Goal: Transaction & Acquisition: Purchase product/service

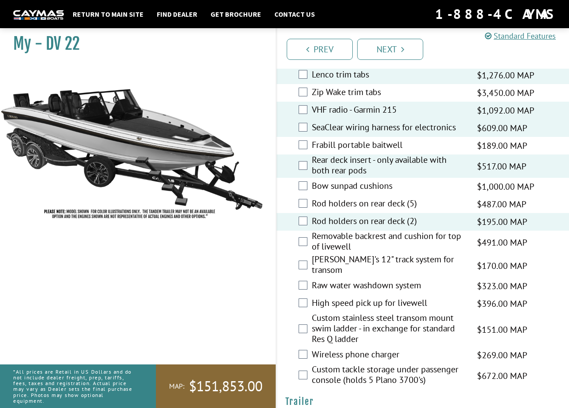
scroll to position [1938, 0]
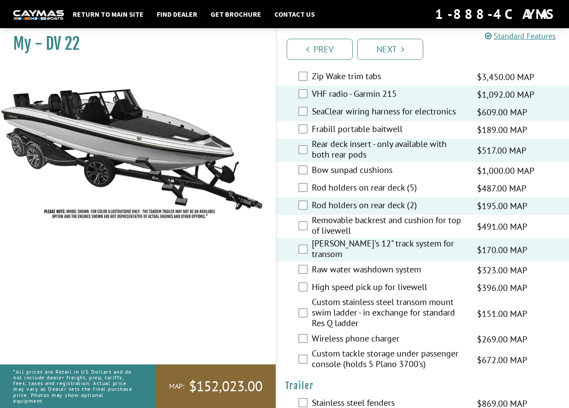
click at [301, 262] on div "Raw water washdown system $323.00 MAP $381.00 MSRP" at bounding box center [423, 271] width 292 height 18
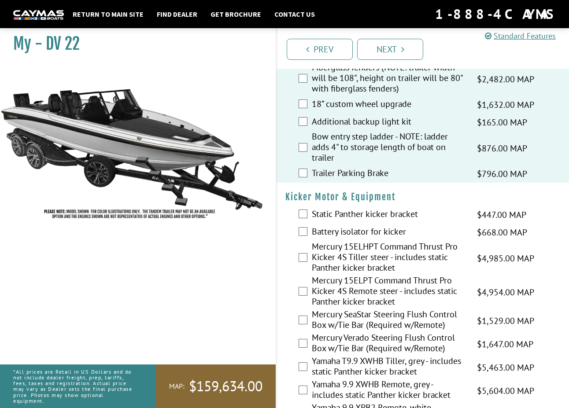
scroll to position [2290, 0]
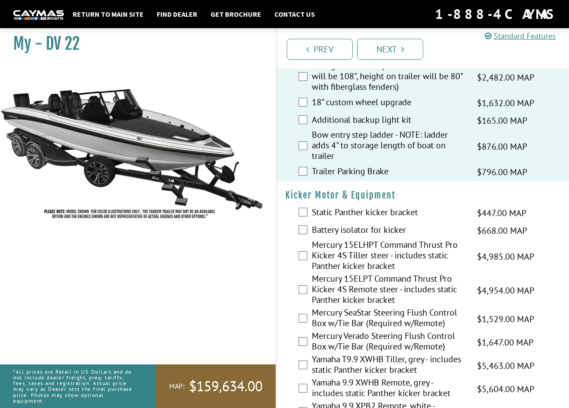
click at [308, 274] on div "Mercury 15ELPT Command Thrust Pro Kicker 4S Remote steer - includes static Pant…" at bounding box center [423, 291] width 292 height 34
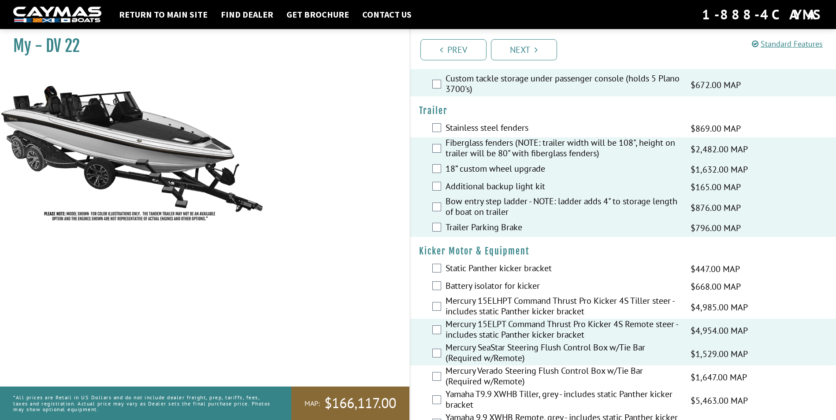
scroll to position [1894, 0]
click at [548, 49] on link "Next" at bounding box center [524, 49] width 66 height 21
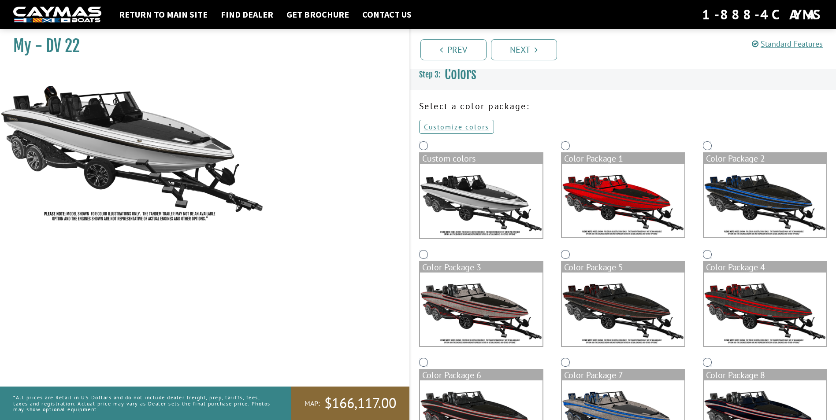
scroll to position [0, 0]
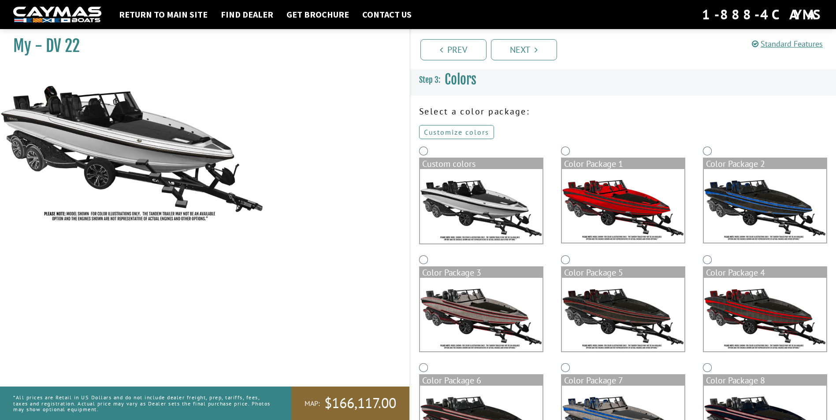
click at [469, 131] on link "Customize colors" at bounding box center [456, 132] width 75 height 14
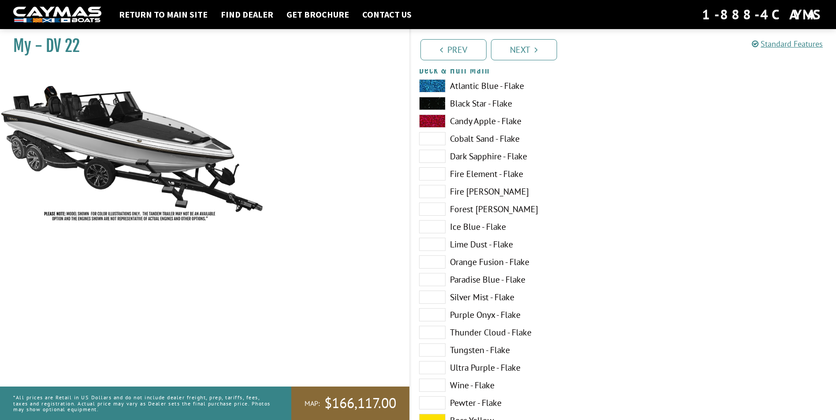
scroll to position [88, 0]
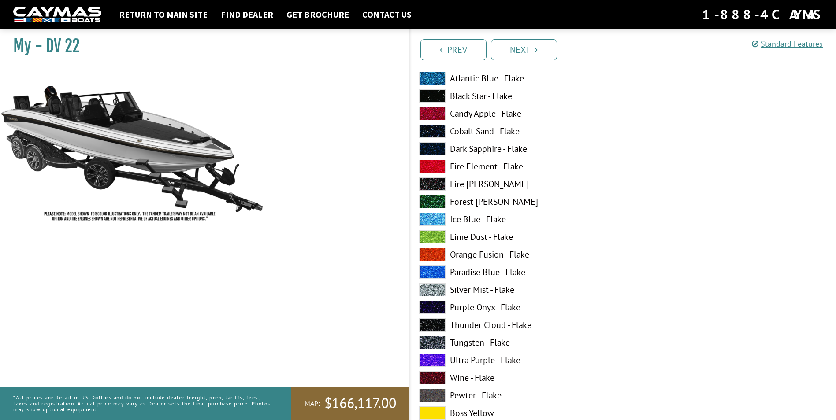
click at [465, 341] on label "Tungsten - Flake" at bounding box center [516, 342] width 195 height 13
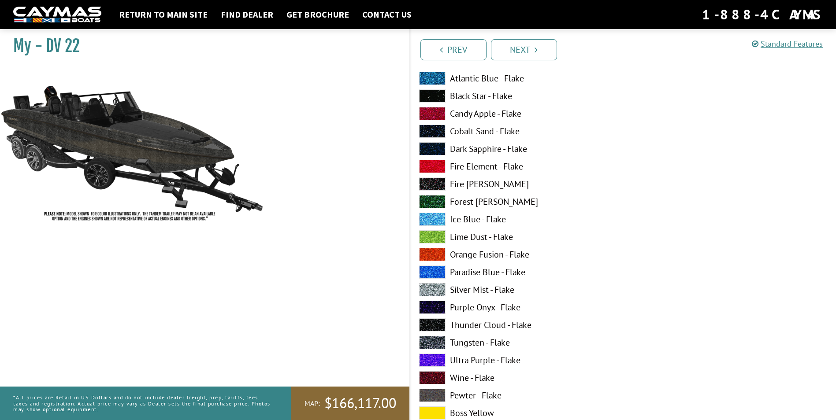
click at [459, 289] on label "Silver Mist - Flake" at bounding box center [516, 289] width 195 height 13
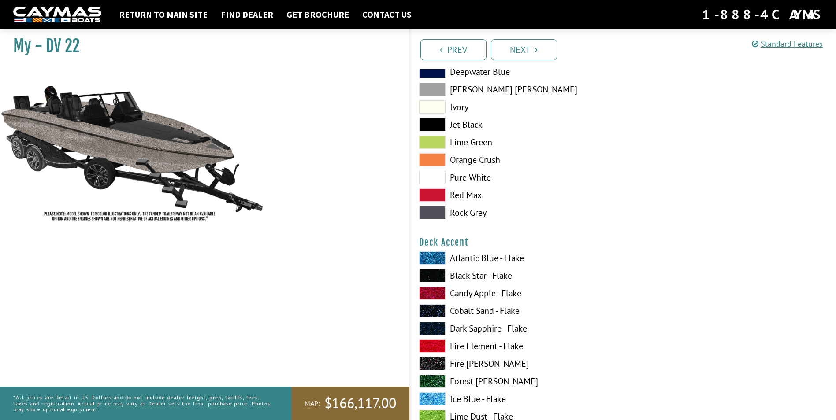
scroll to position [485, 0]
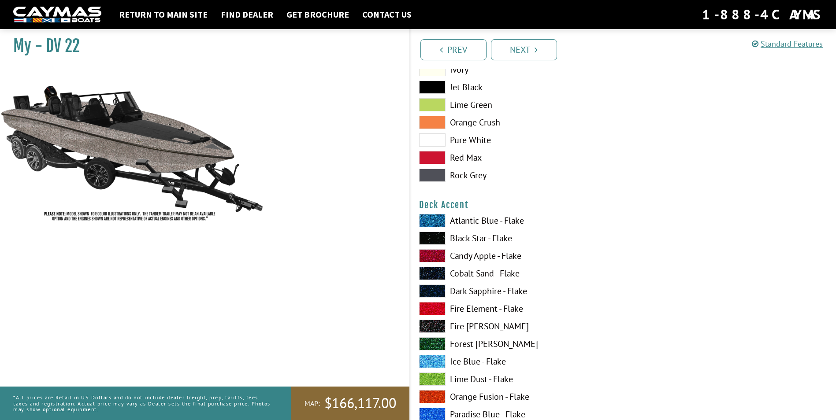
click at [475, 383] on label "Lime Dust - Flake" at bounding box center [516, 379] width 195 height 13
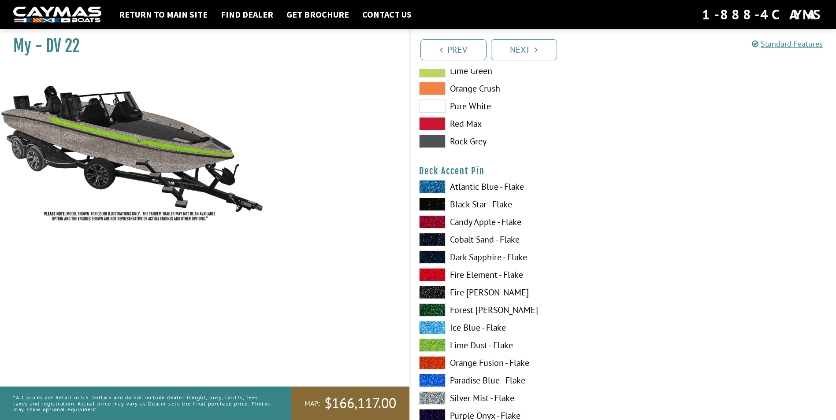
scroll to position [1101, 0]
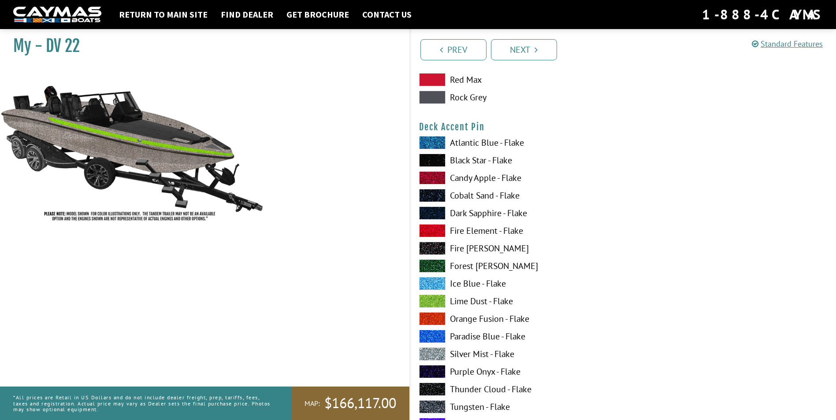
click at [477, 304] on label "Lime Dust - Flake" at bounding box center [516, 301] width 195 height 13
click at [467, 407] on label "Tungsten - Flake" at bounding box center [516, 406] width 195 height 13
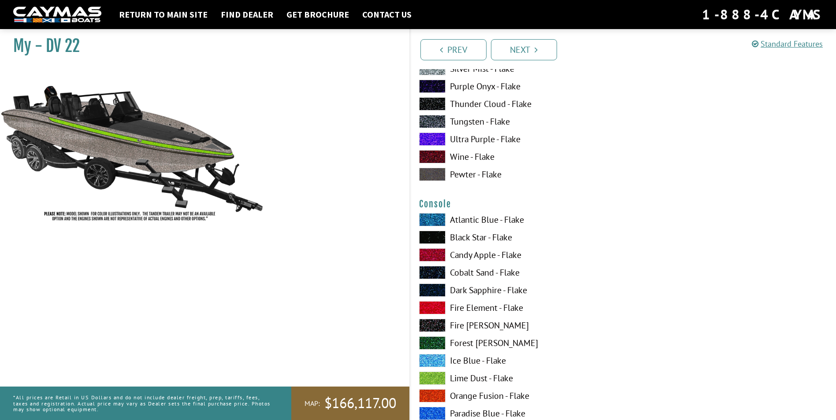
scroll to position [1409, 0]
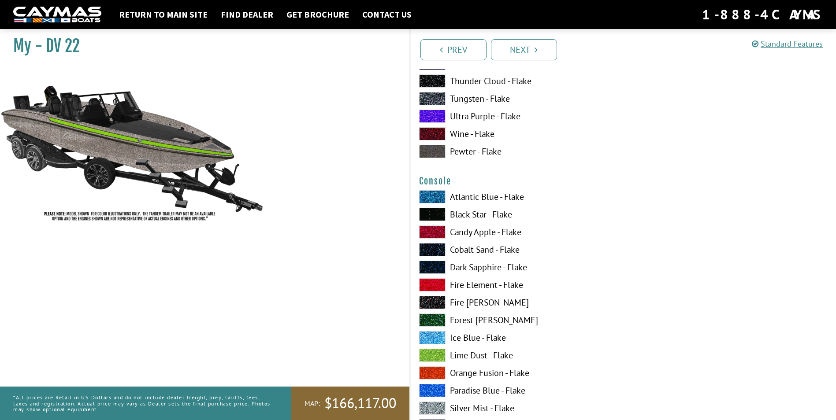
click at [479, 408] on label "Silver Mist - Flake" at bounding box center [516, 408] width 195 height 13
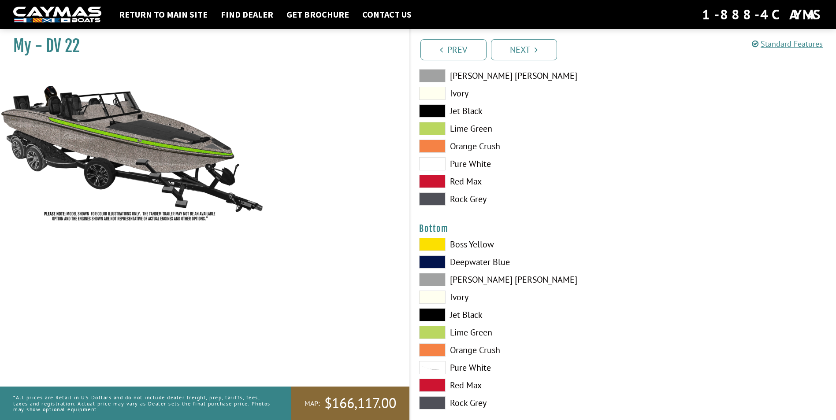
scroll to position [1938, 0]
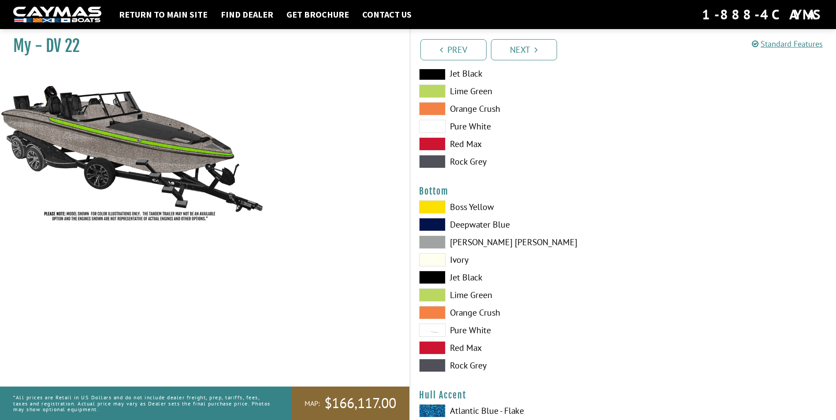
click at [466, 242] on label "[PERSON_NAME] [PERSON_NAME]" at bounding box center [516, 242] width 195 height 13
click at [470, 367] on label "Rock Grey" at bounding box center [516, 365] width 195 height 13
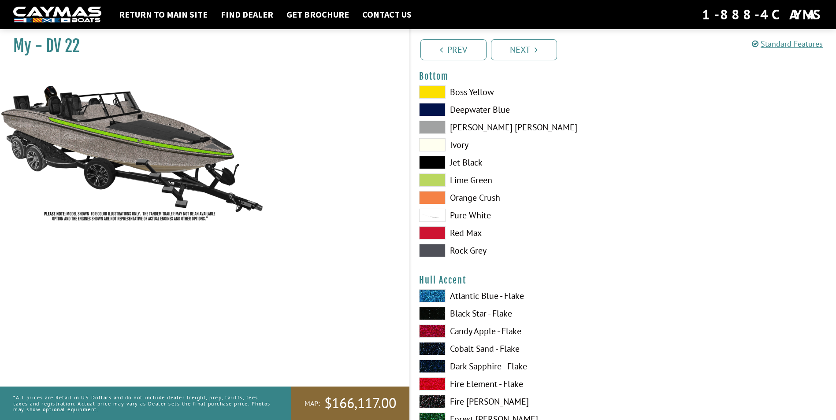
scroll to position [2114, 0]
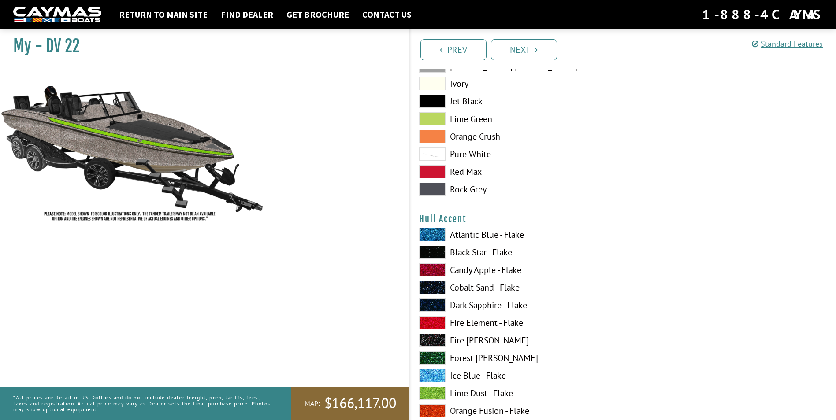
click at [468, 392] on label "Lime Dust - Flake" at bounding box center [516, 393] width 195 height 13
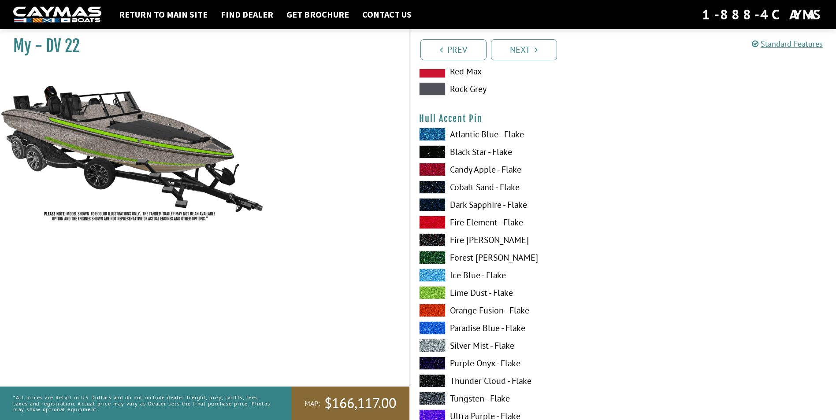
scroll to position [2775, 0]
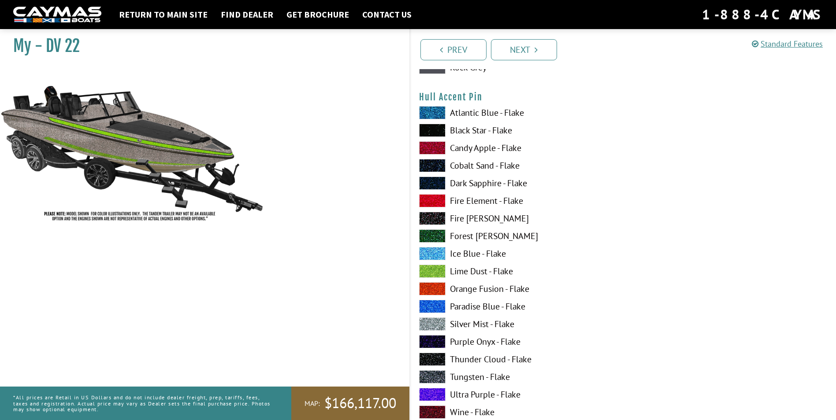
click at [468, 379] on label "Tungsten - Flake" at bounding box center [516, 376] width 195 height 13
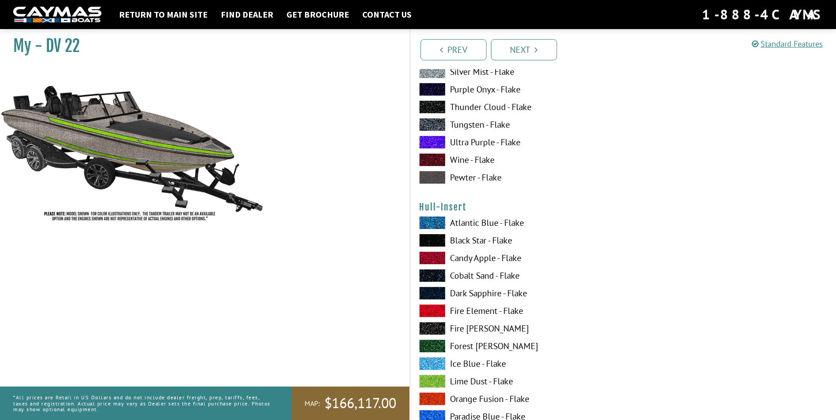
scroll to position [3039, 0]
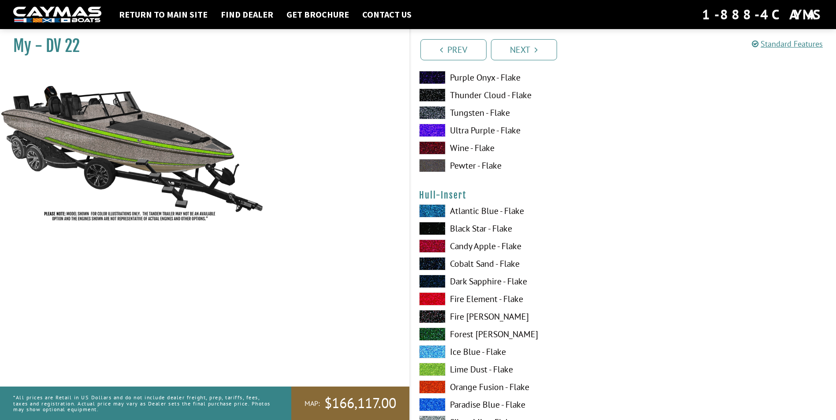
click at [484, 369] on label "Lime Dust - Flake" at bounding box center [516, 369] width 195 height 13
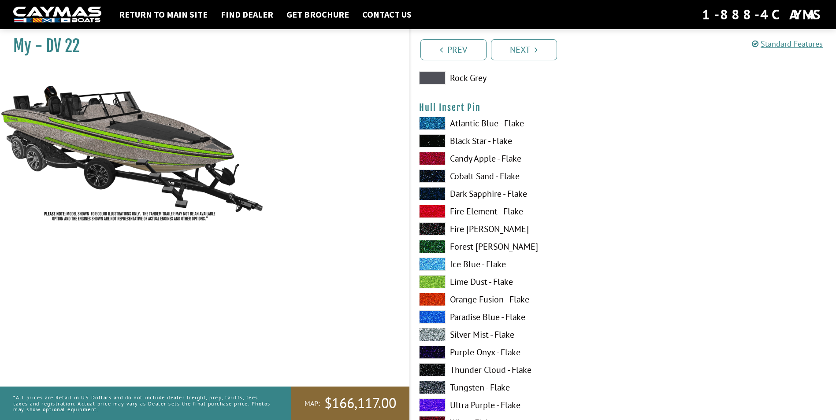
scroll to position [3700, 0]
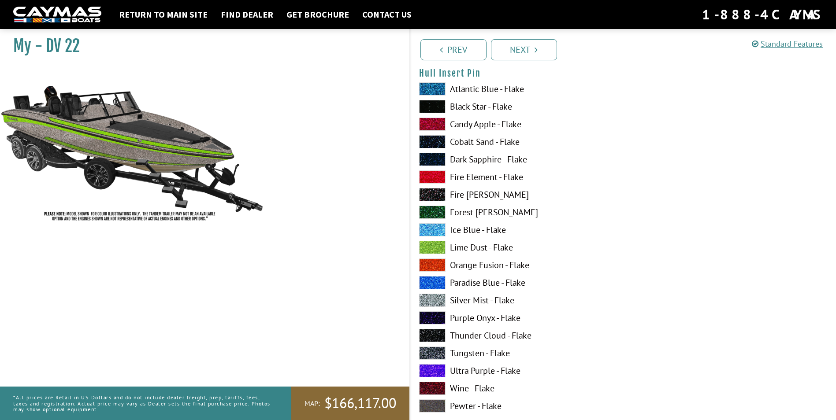
click at [459, 352] on label "Tungsten - Flake" at bounding box center [516, 353] width 195 height 13
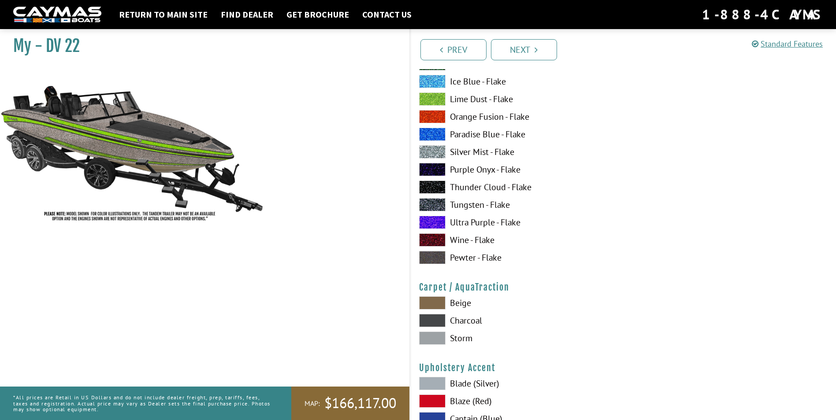
scroll to position [3876, 0]
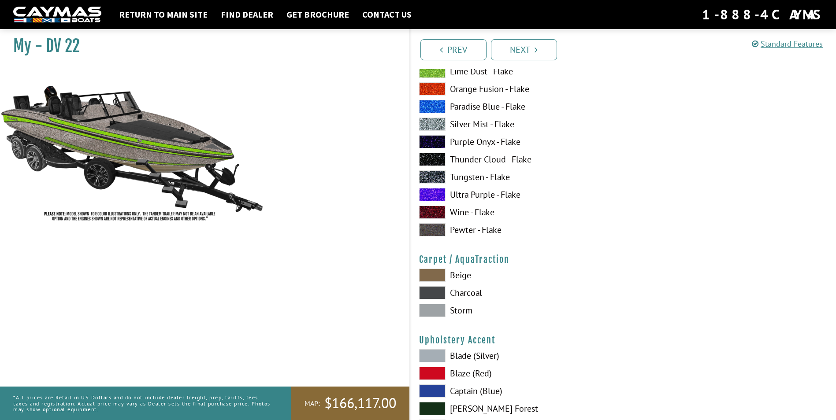
click at [459, 310] on label "Storm" at bounding box center [516, 310] width 195 height 13
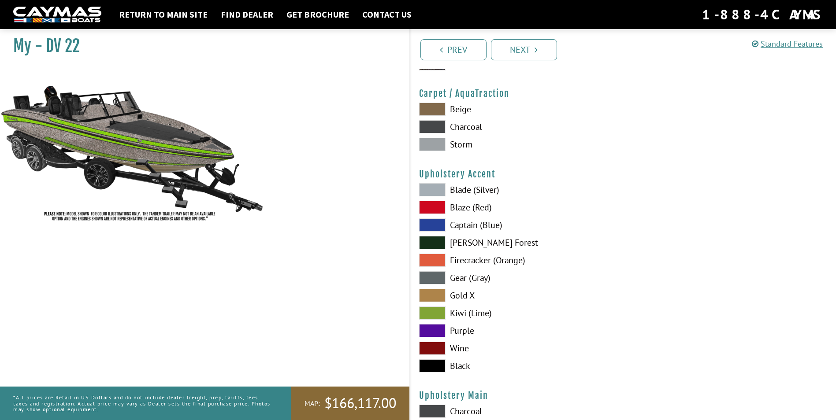
scroll to position [4052, 0]
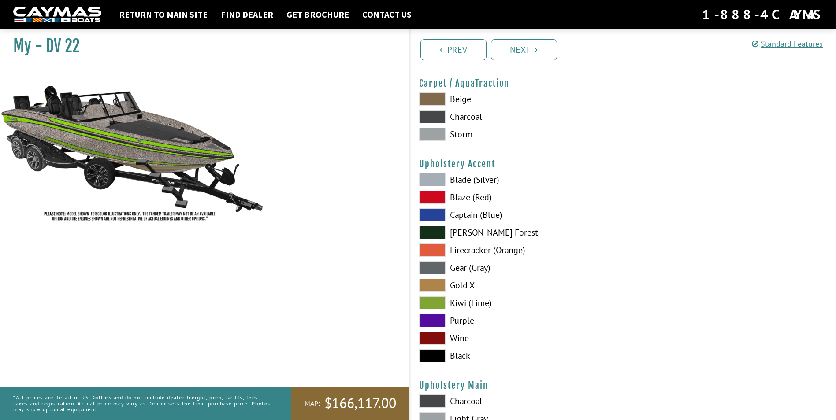
click at [461, 302] on label "Kiwi (Lime)" at bounding box center [516, 302] width 195 height 13
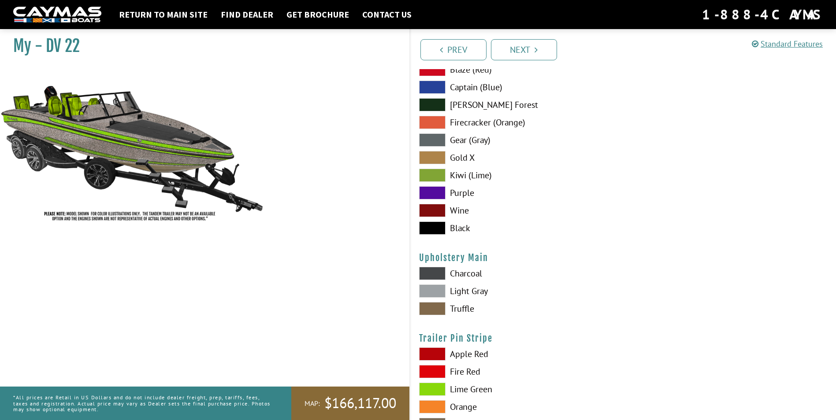
scroll to position [4184, 0]
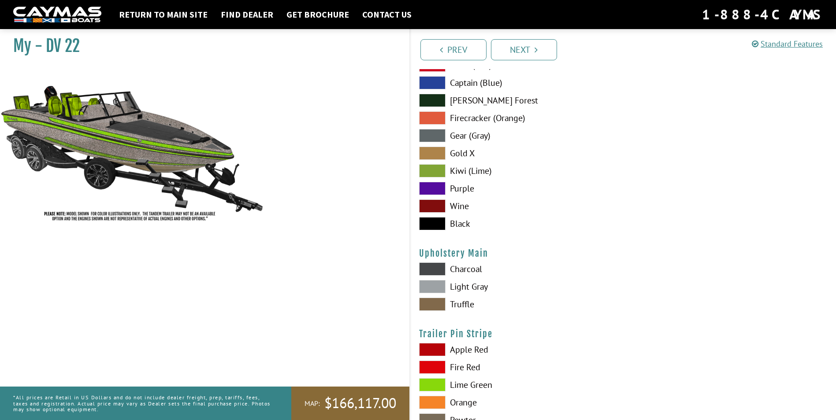
click at [463, 286] on label "Light Gray" at bounding box center [516, 286] width 195 height 13
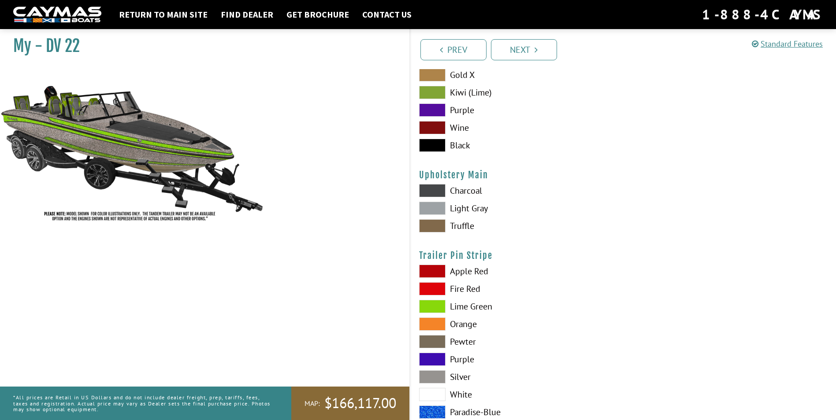
scroll to position [4272, 0]
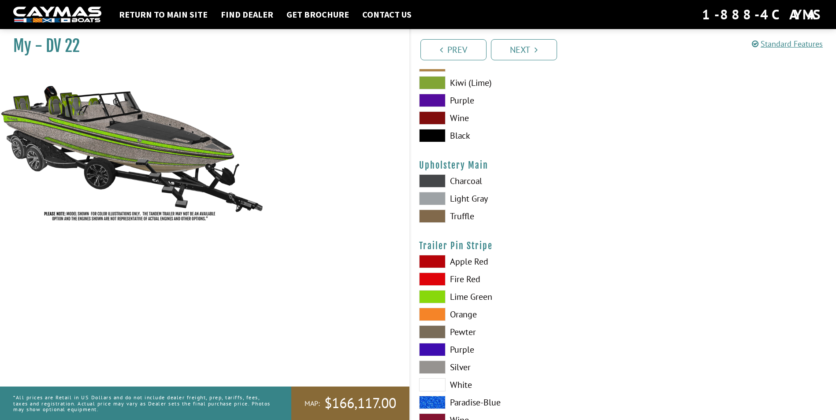
click at [473, 297] on label "Lime Green" at bounding box center [516, 296] width 195 height 13
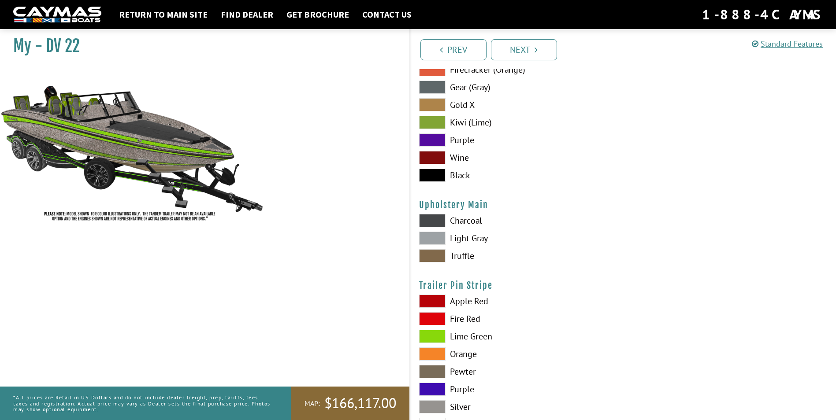
scroll to position [4173, 0]
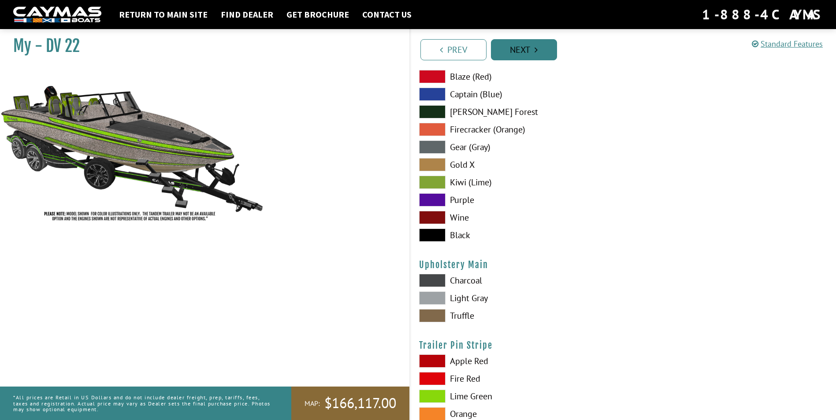
click at [514, 55] on link "Next" at bounding box center [524, 49] width 66 height 21
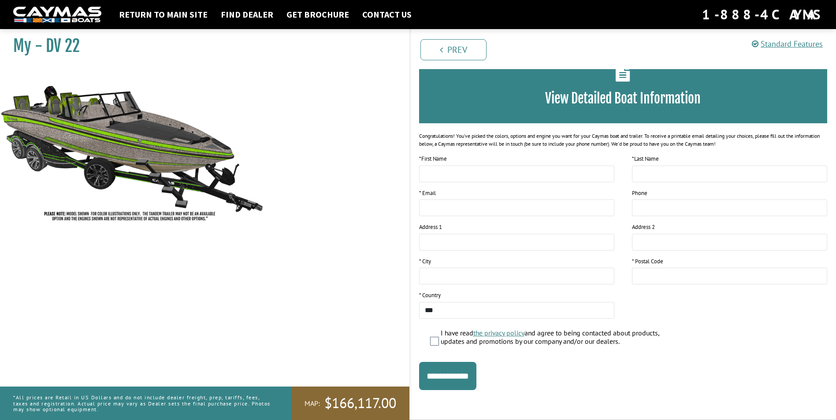
scroll to position [0, 0]
